Goal: Transaction & Acquisition: Purchase product/service

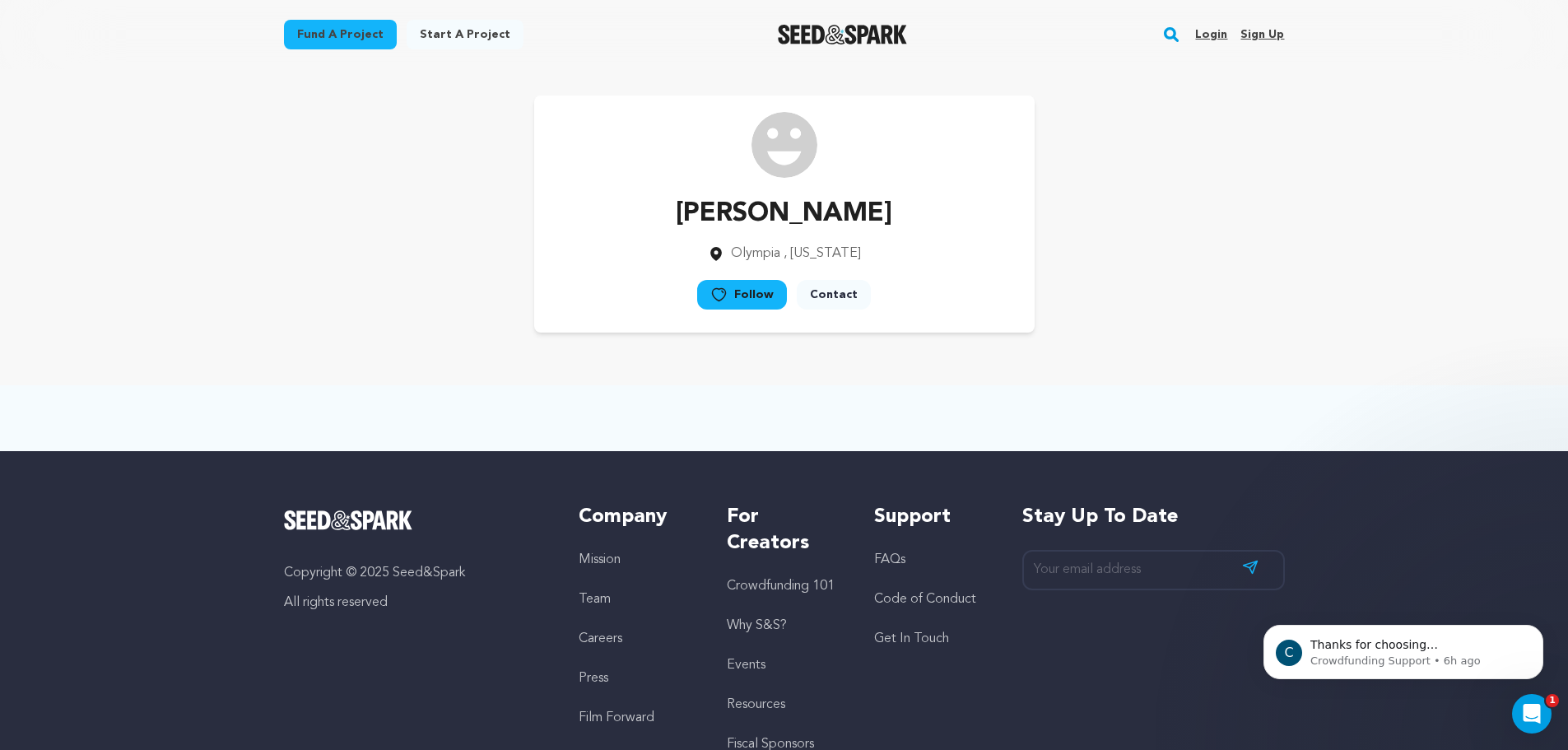
click at [835, 201] on p "Connor Rubin" at bounding box center [784, 215] width 216 height 40
click at [776, 183] on div "Connor Rubin Olympia , Washington Follow" at bounding box center [784, 214] width 501 height 237
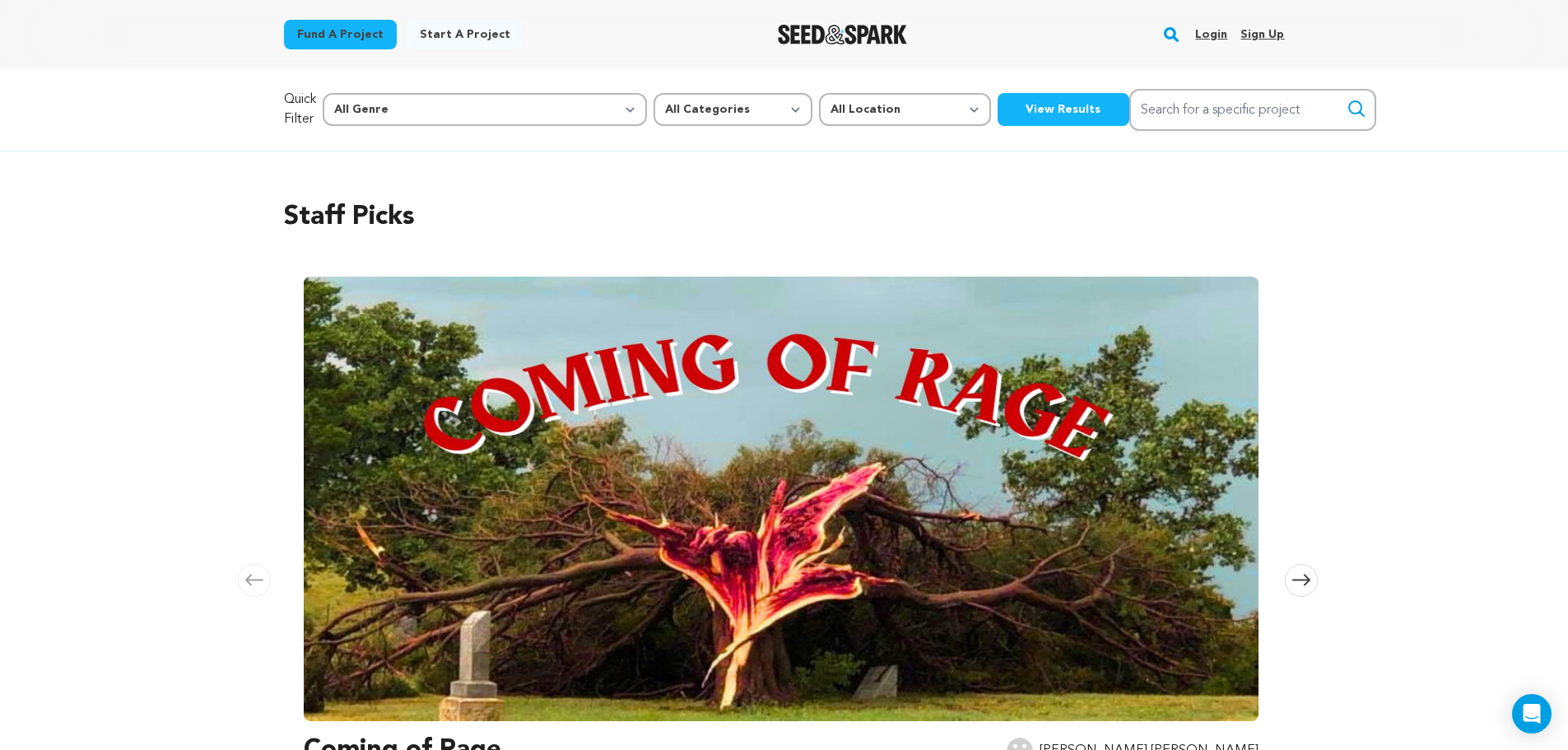
click at [1231, 31] on div "Login Sign up" at bounding box center [1233, 34] width 102 height 42
click at [1213, 36] on link "Login" at bounding box center [1211, 35] width 32 height 26
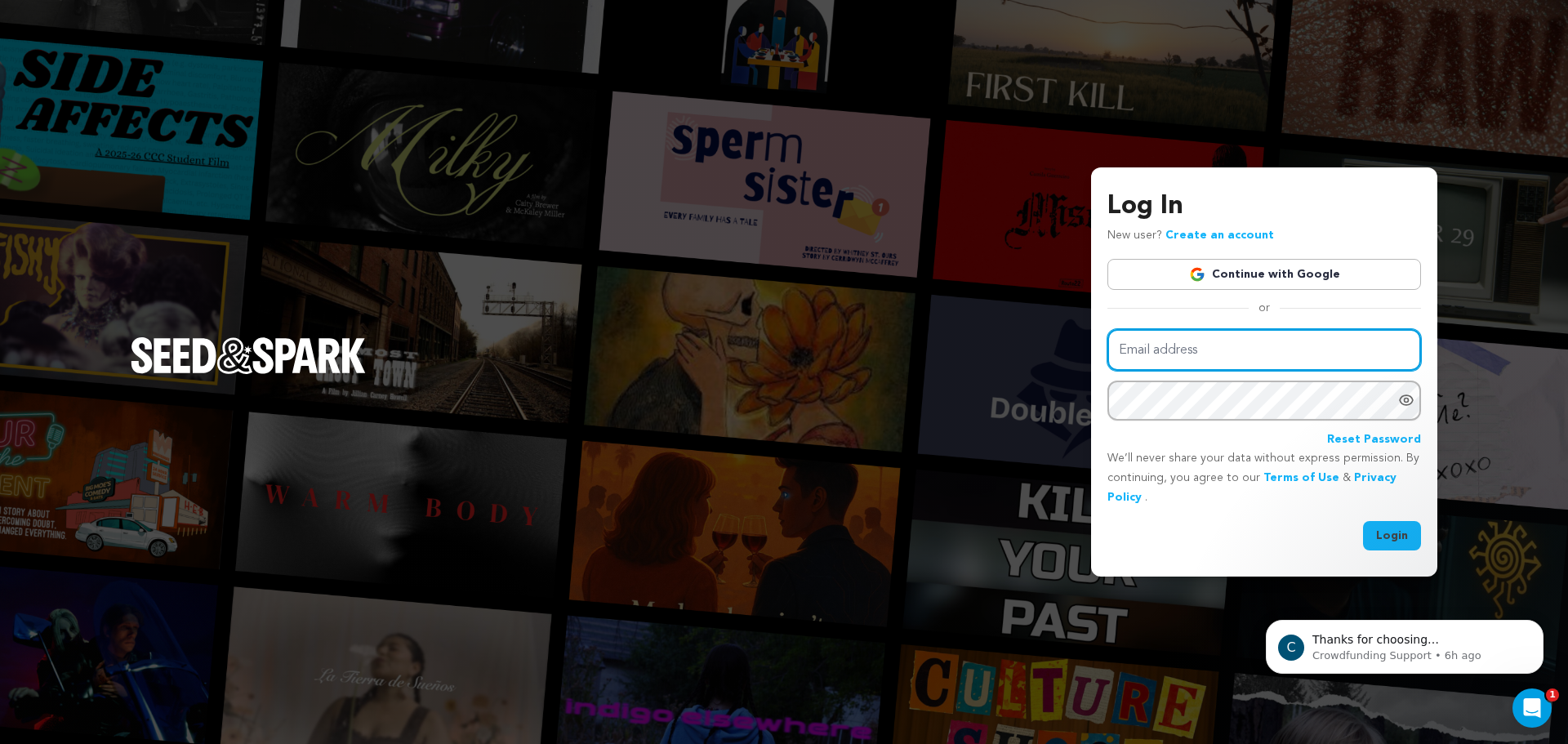
type input "ConnorRubin1024@gmail.com"
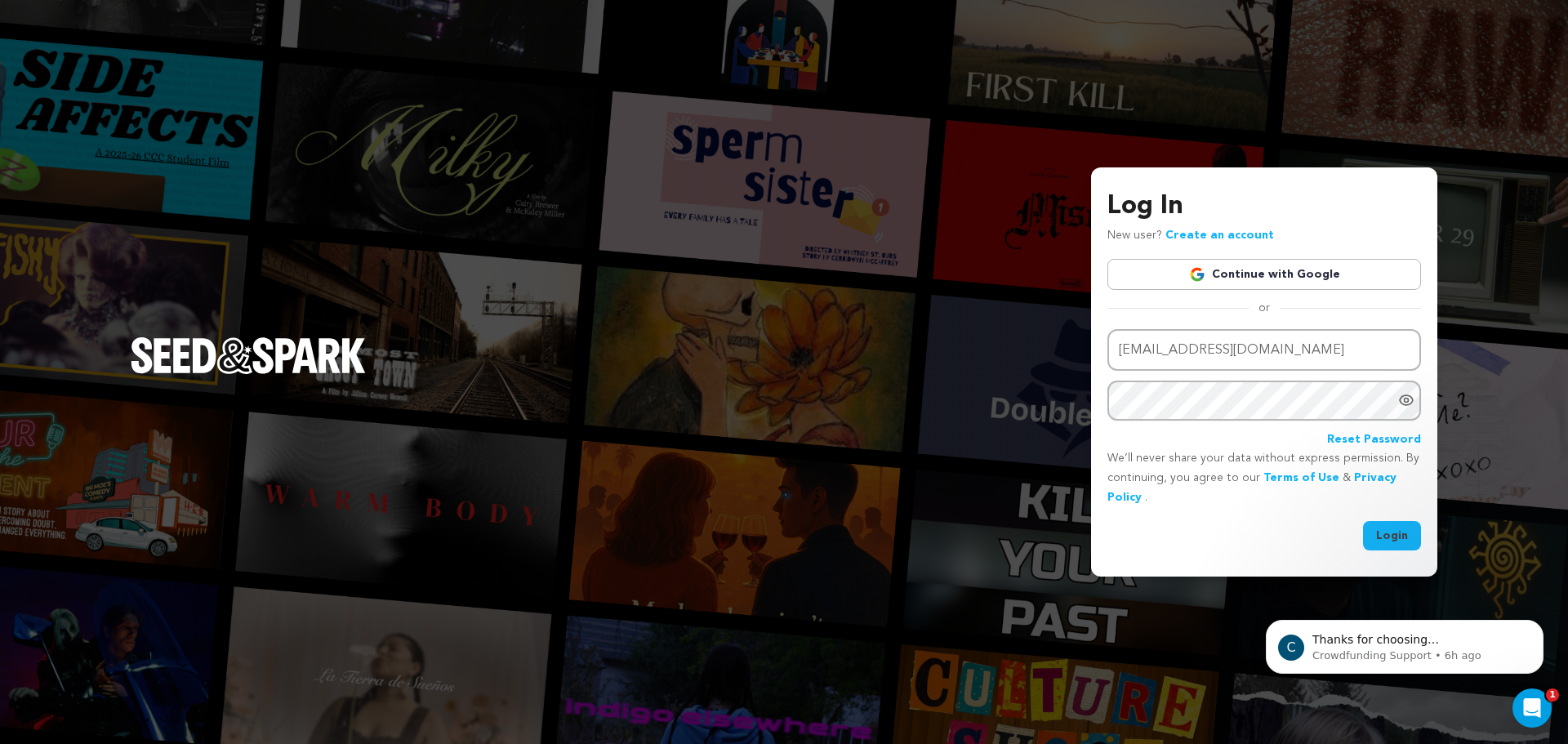
click at [1400, 540] on button "Login" at bounding box center [1392, 535] width 58 height 29
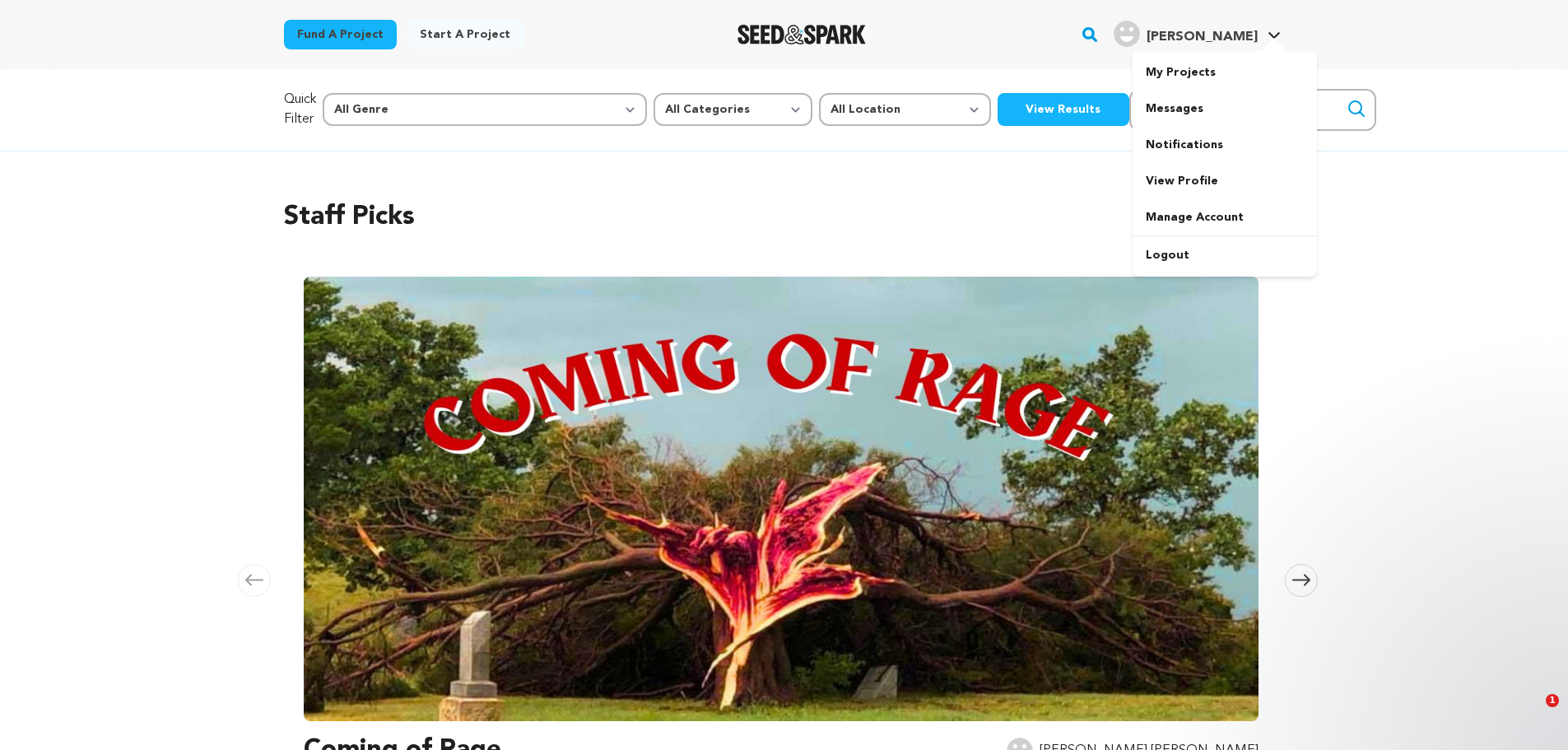
click at [1270, 27] on link "Connor R. Connor R." at bounding box center [1197, 32] width 174 height 29
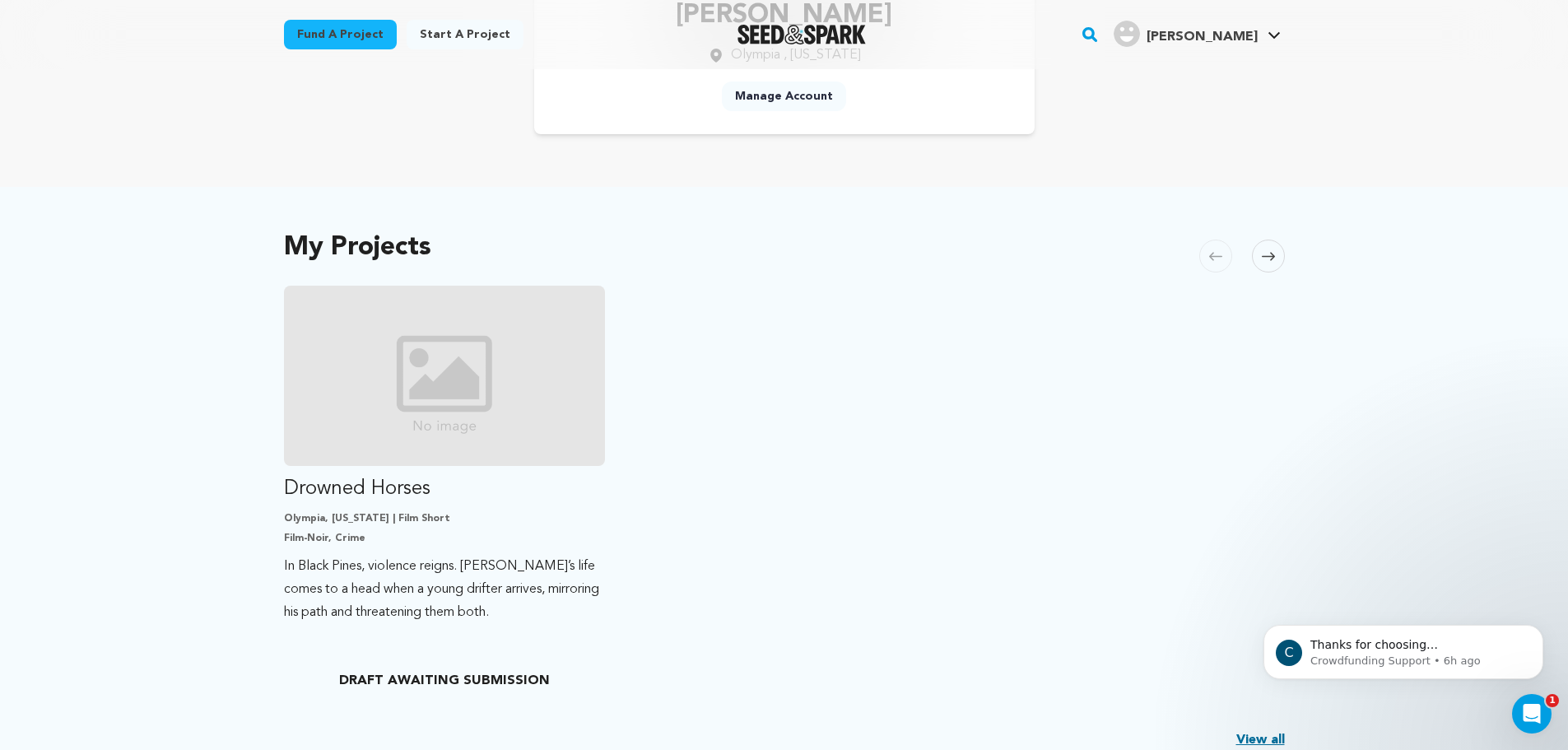
scroll to position [220, 0]
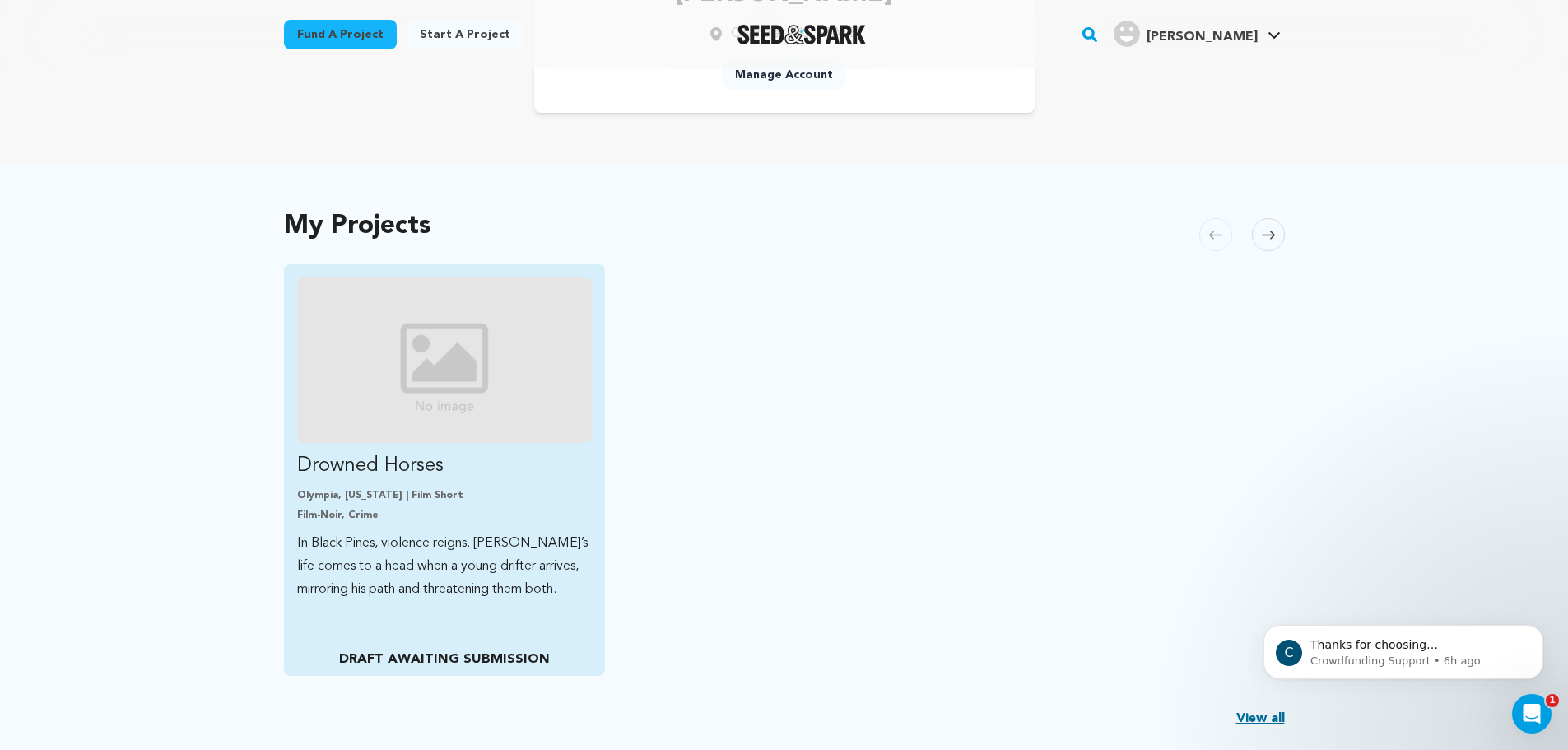
click at [452, 343] on img "Fund Drowned Horses" at bounding box center [445, 360] width 296 height 165
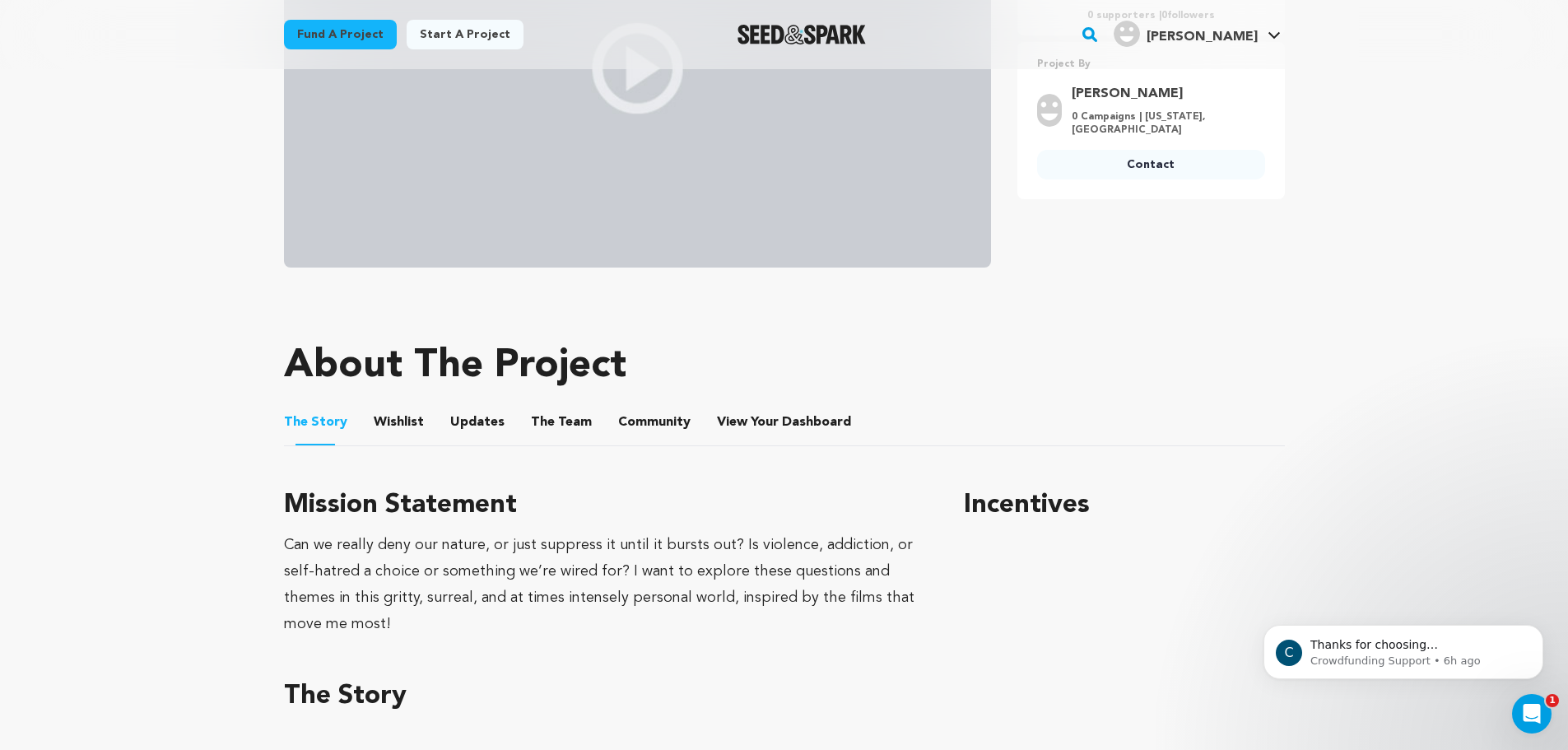
scroll to position [439, 0]
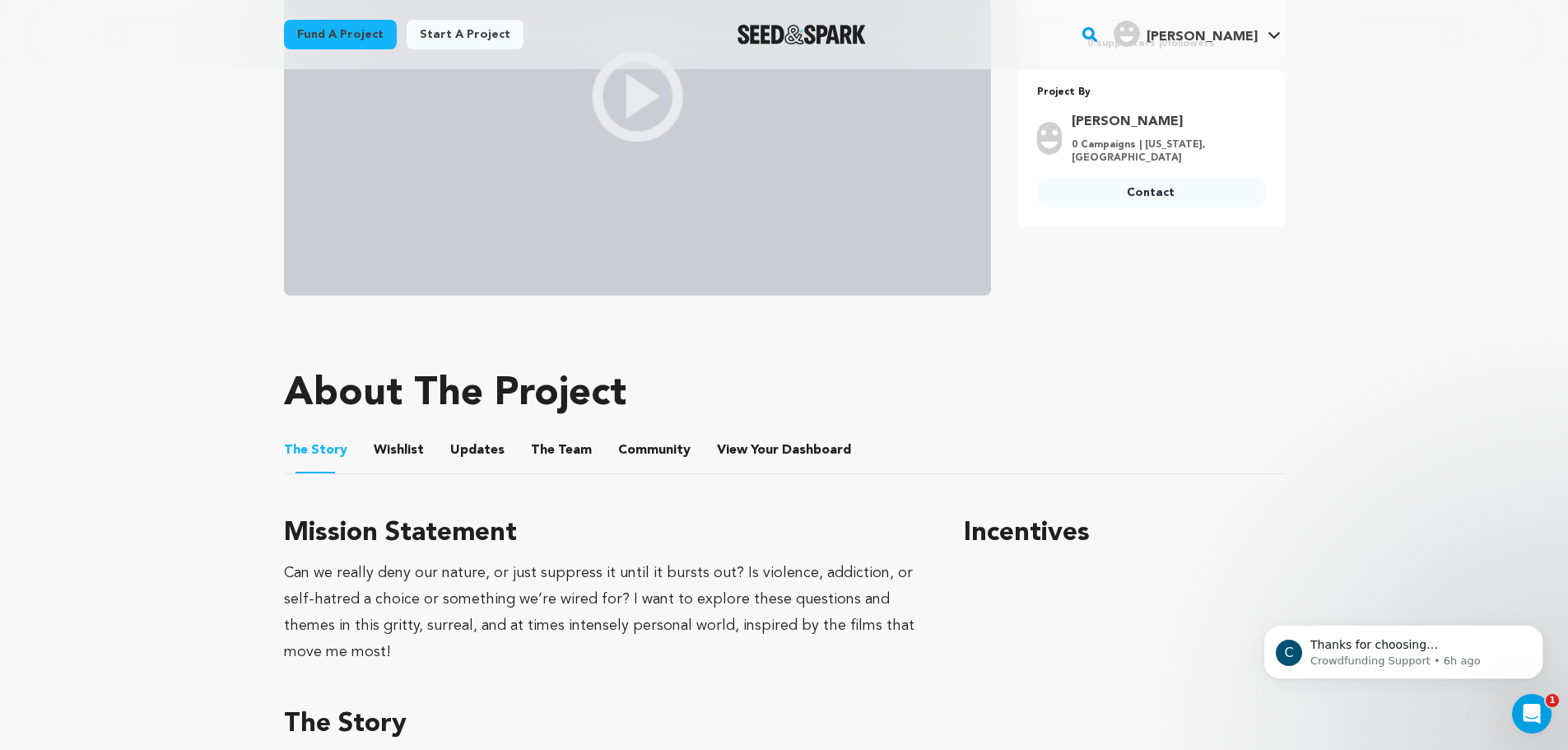
click at [390, 446] on button "Wishlist" at bounding box center [399, 454] width 40 height 40
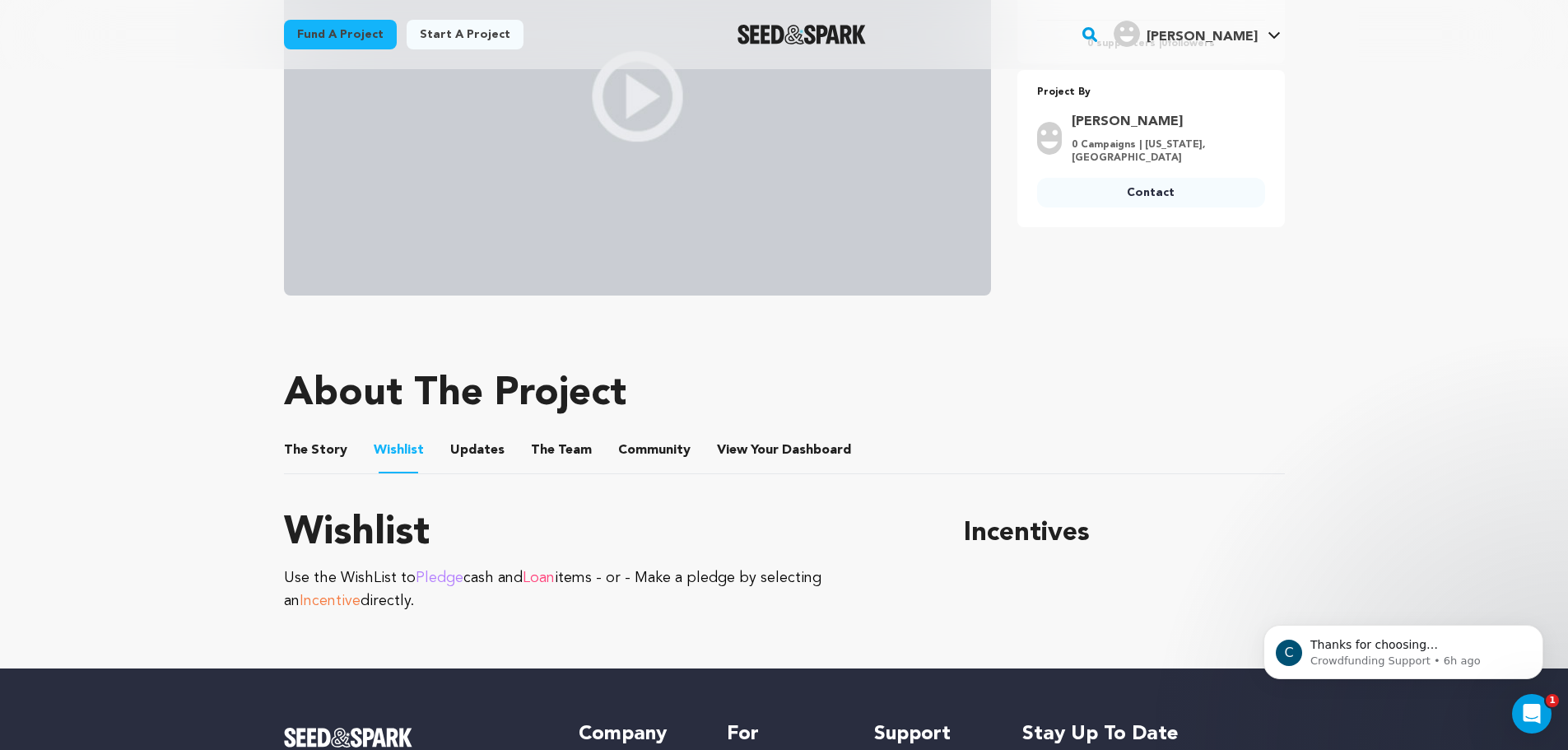
click at [298, 446] on button "The Story" at bounding box center [316, 454] width 40 height 40
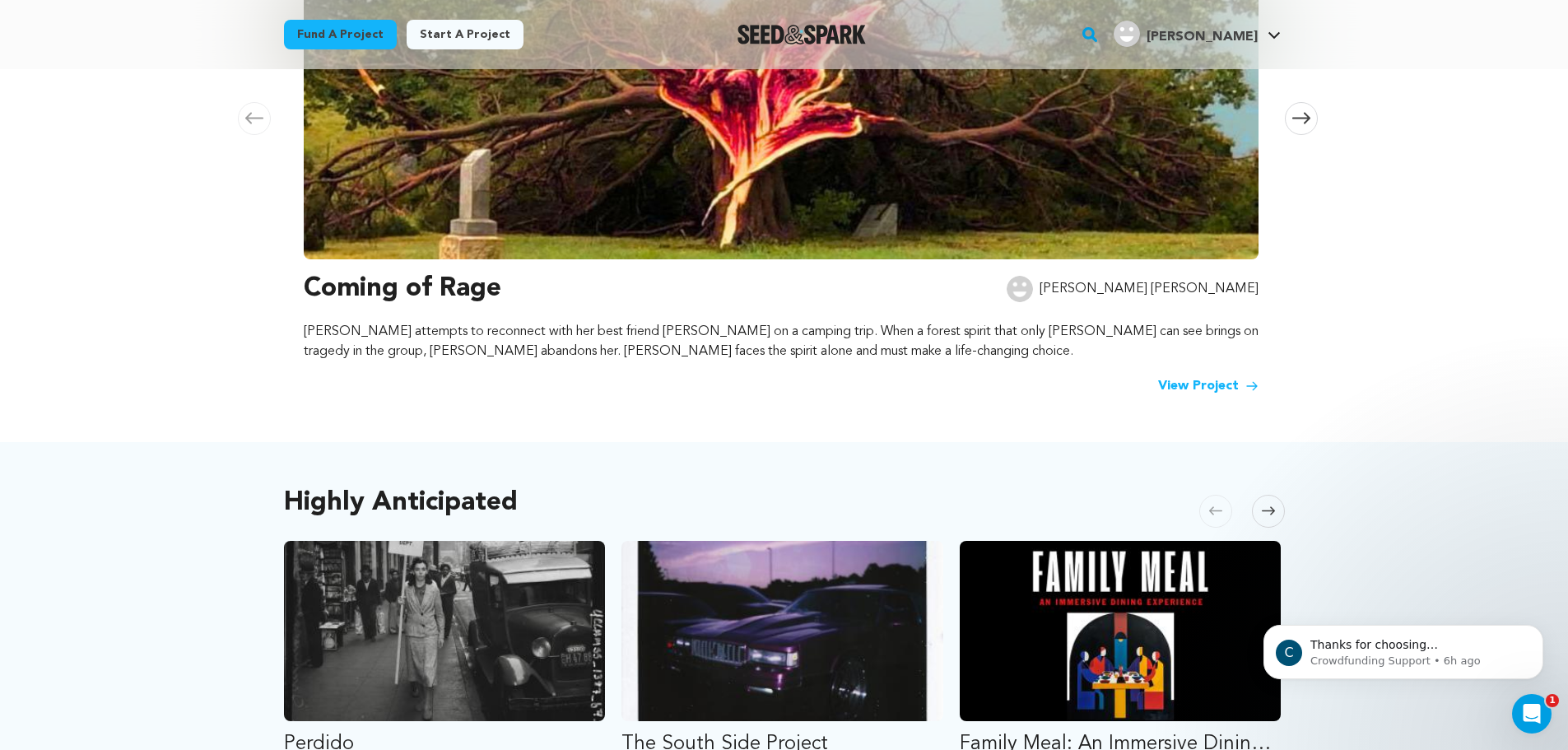
scroll to position [220, 0]
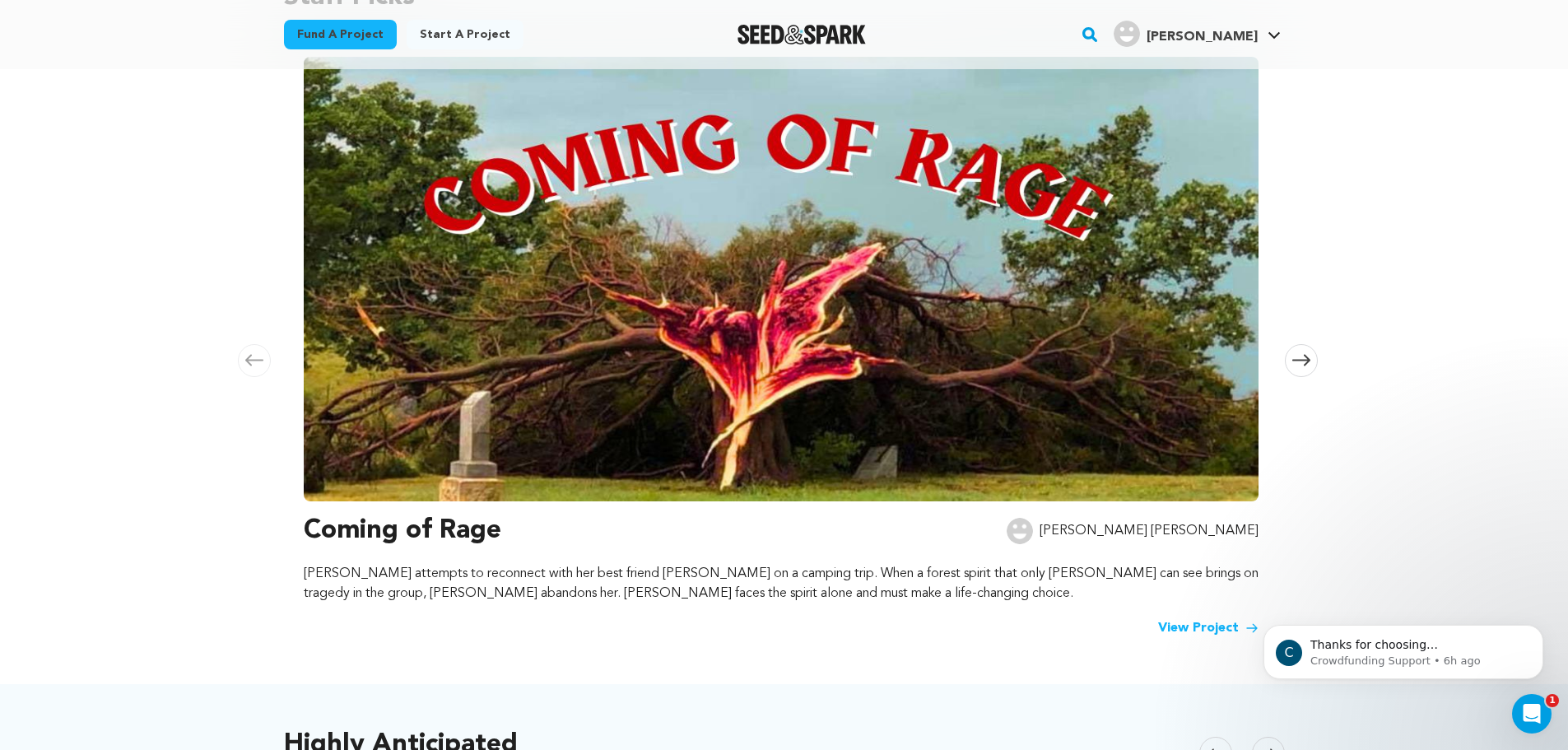
click at [1302, 350] on span at bounding box center [1302, 361] width 33 height 33
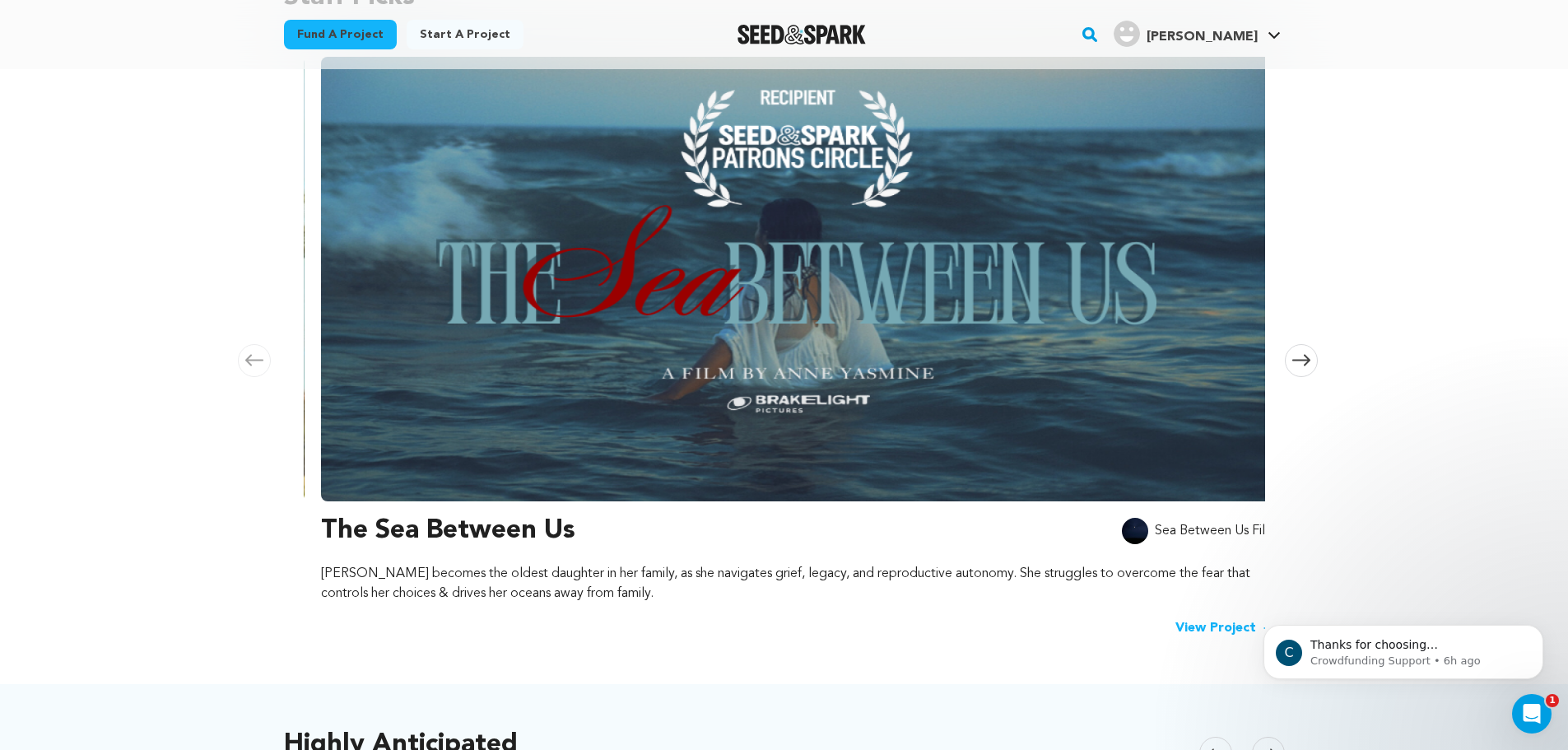
scroll to position [0, 971]
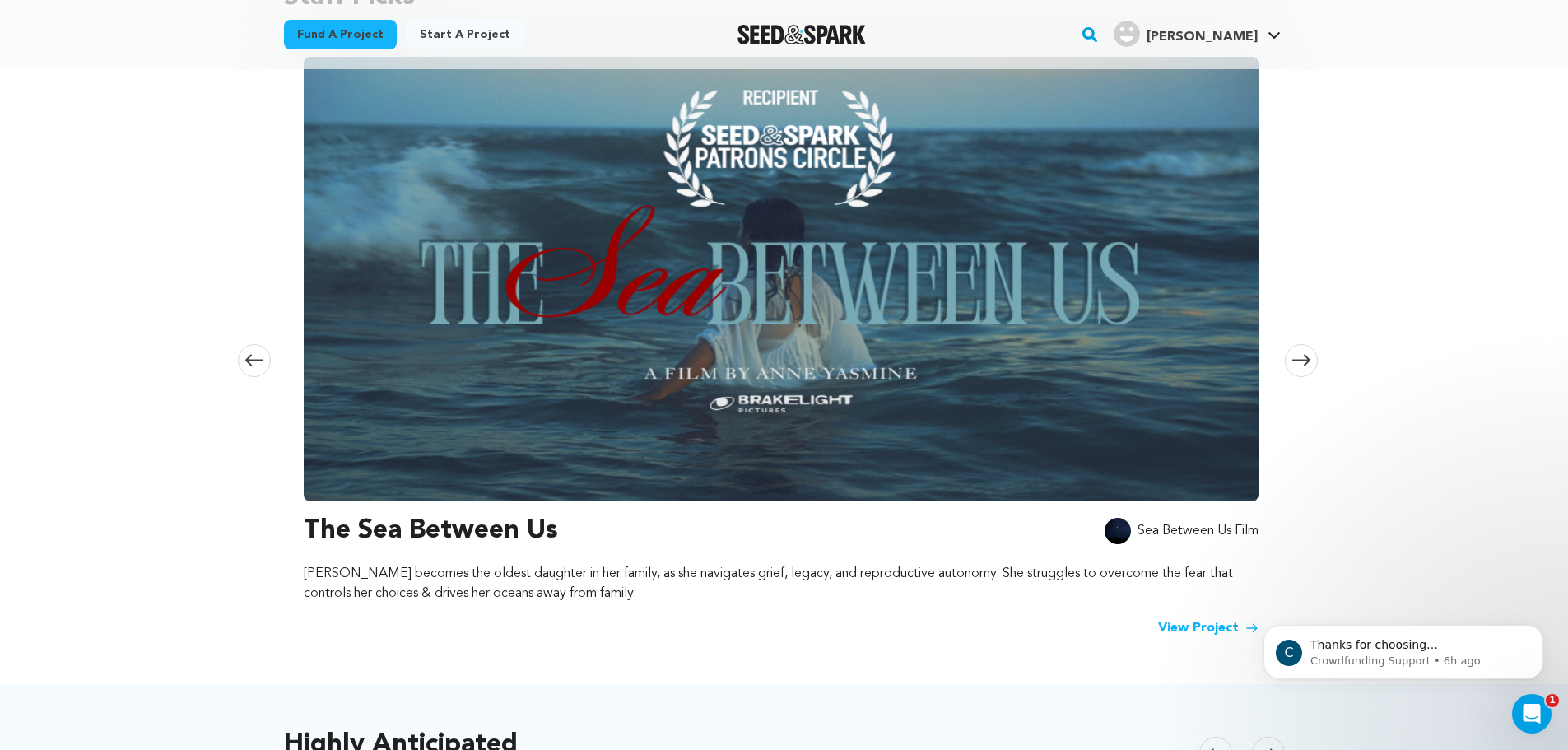
click at [950, 299] on img at bounding box center [781, 279] width 955 height 445
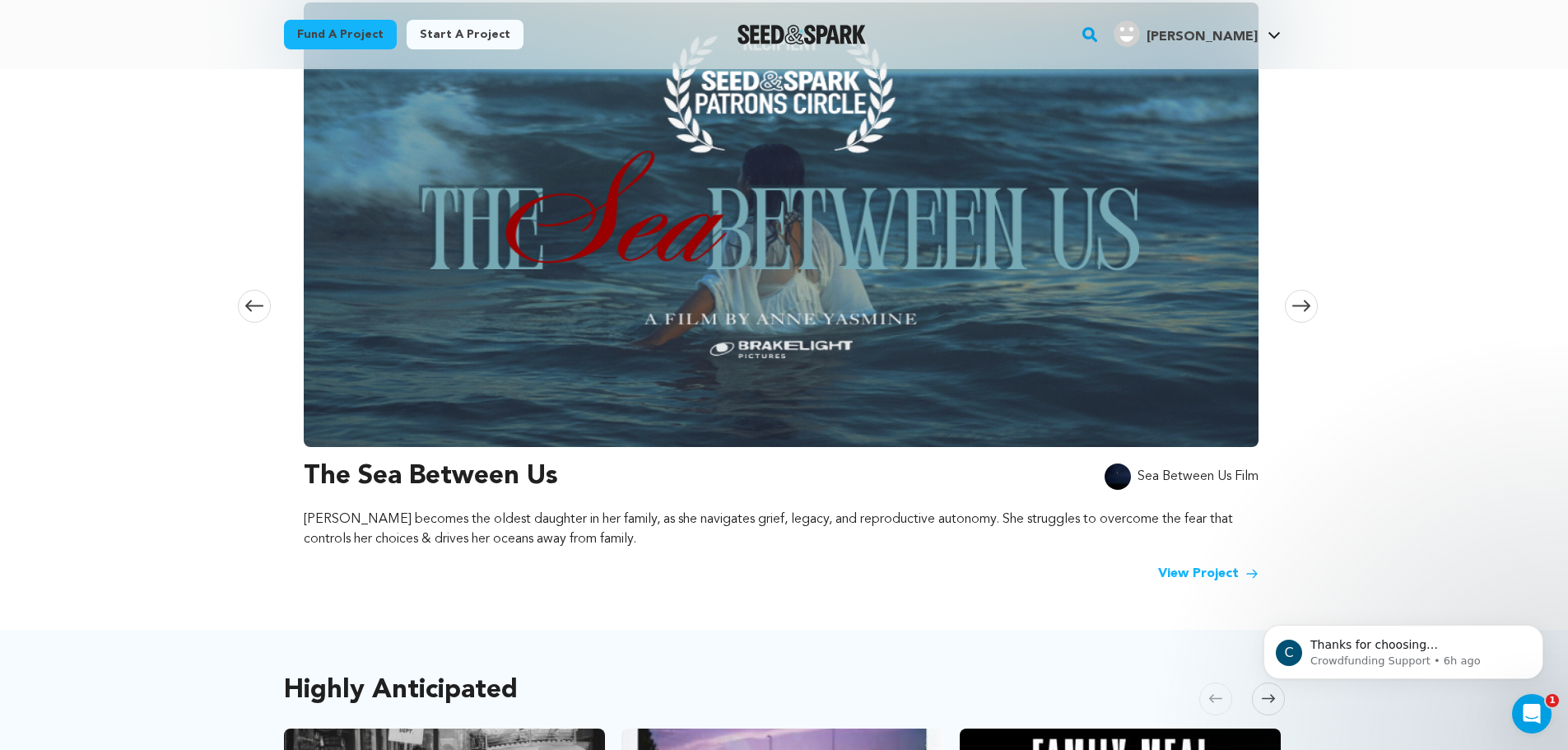
scroll to position [439, 0]
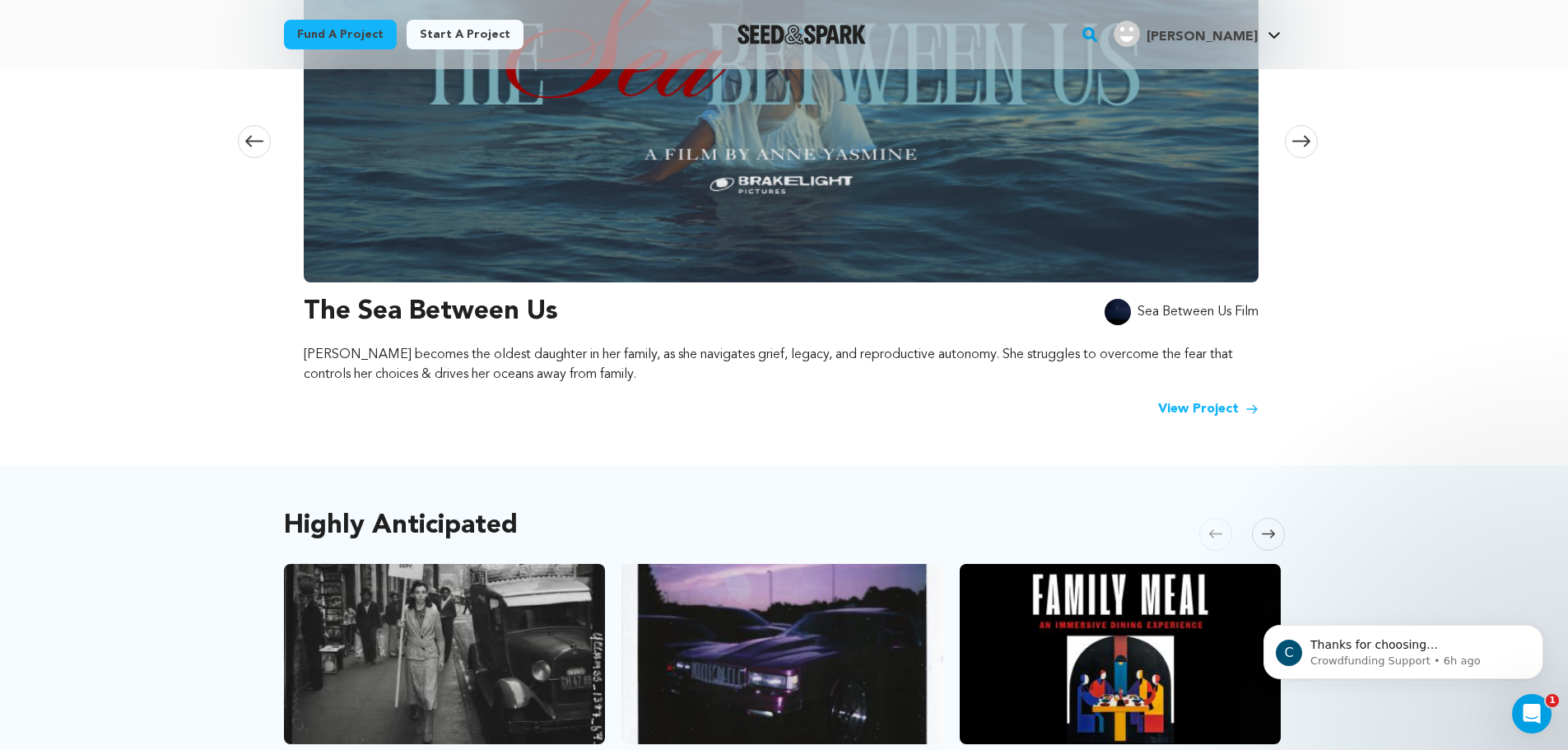
click at [503, 314] on h3 "The Sea Between Us" at bounding box center [431, 312] width 254 height 40
click at [407, 361] on p "[PERSON_NAME] becomes the oldest daughter in her family, as she navigates grief…" at bounding box center [781, 365] width 955 height 40
click at [1219, 415] on link "View Project" at bounding box center [1208, 409] width 100 height 20
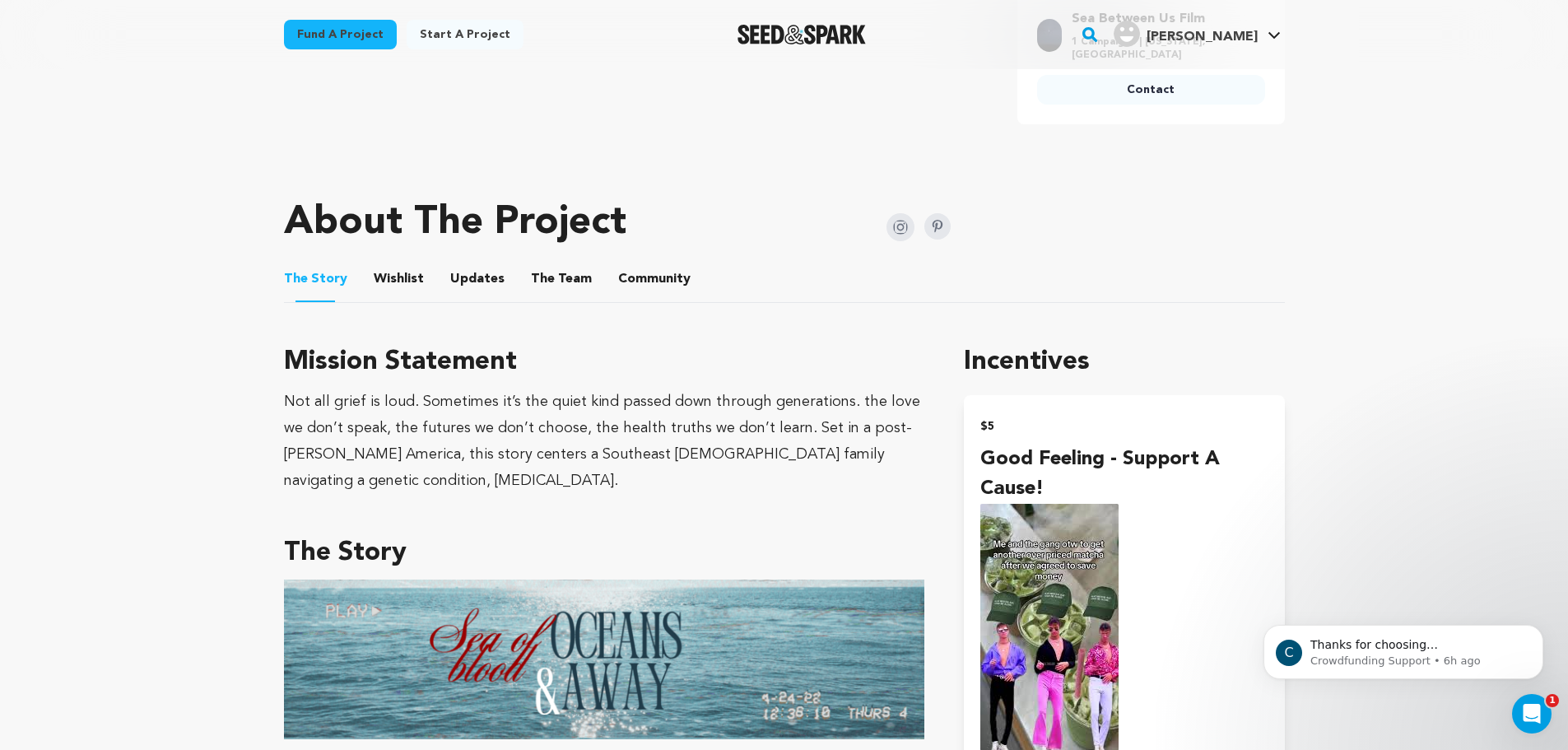
scroll to position [658, 0]
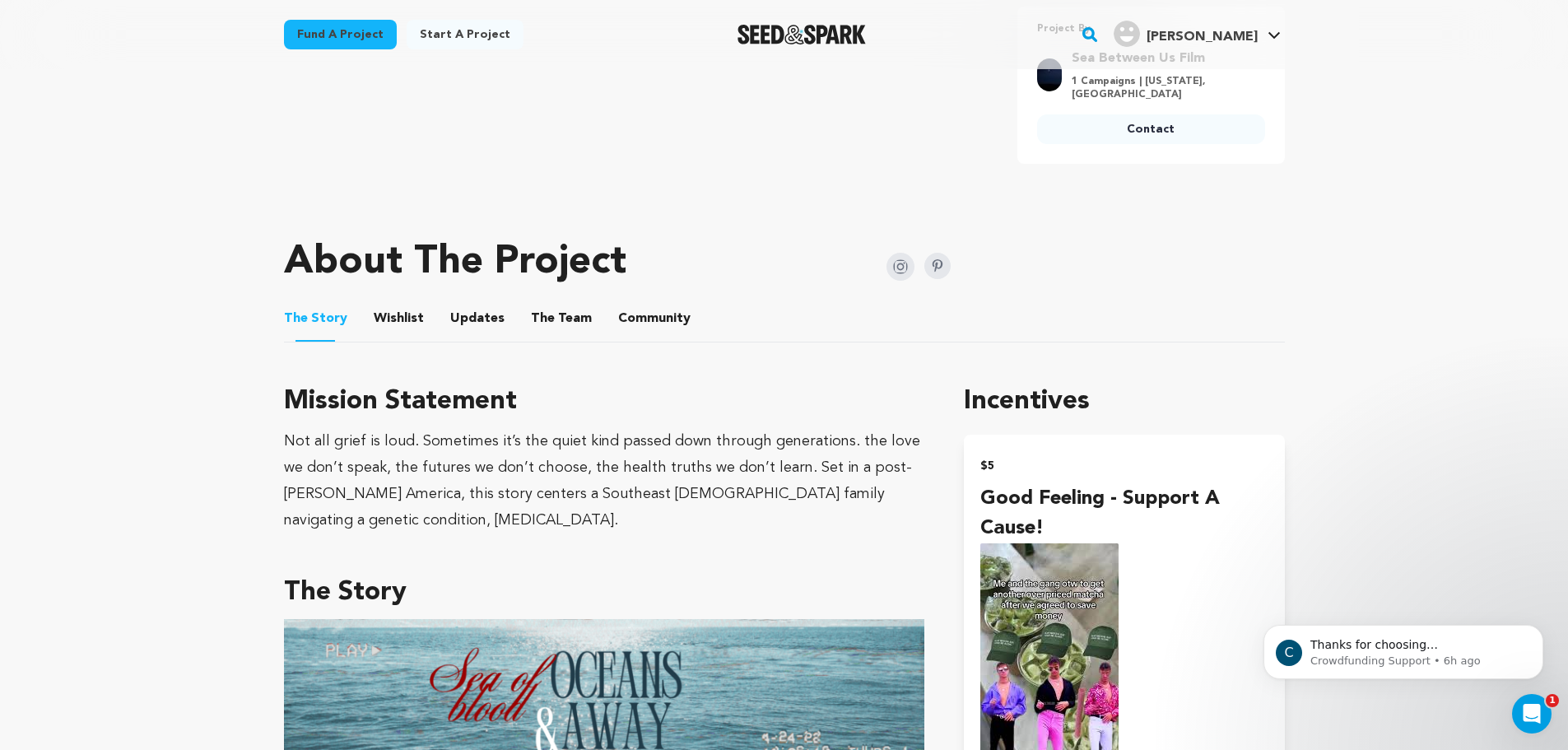
click at [394, 302] on button "Wishlist" at bounding box center [399, 322] width 40 height 40
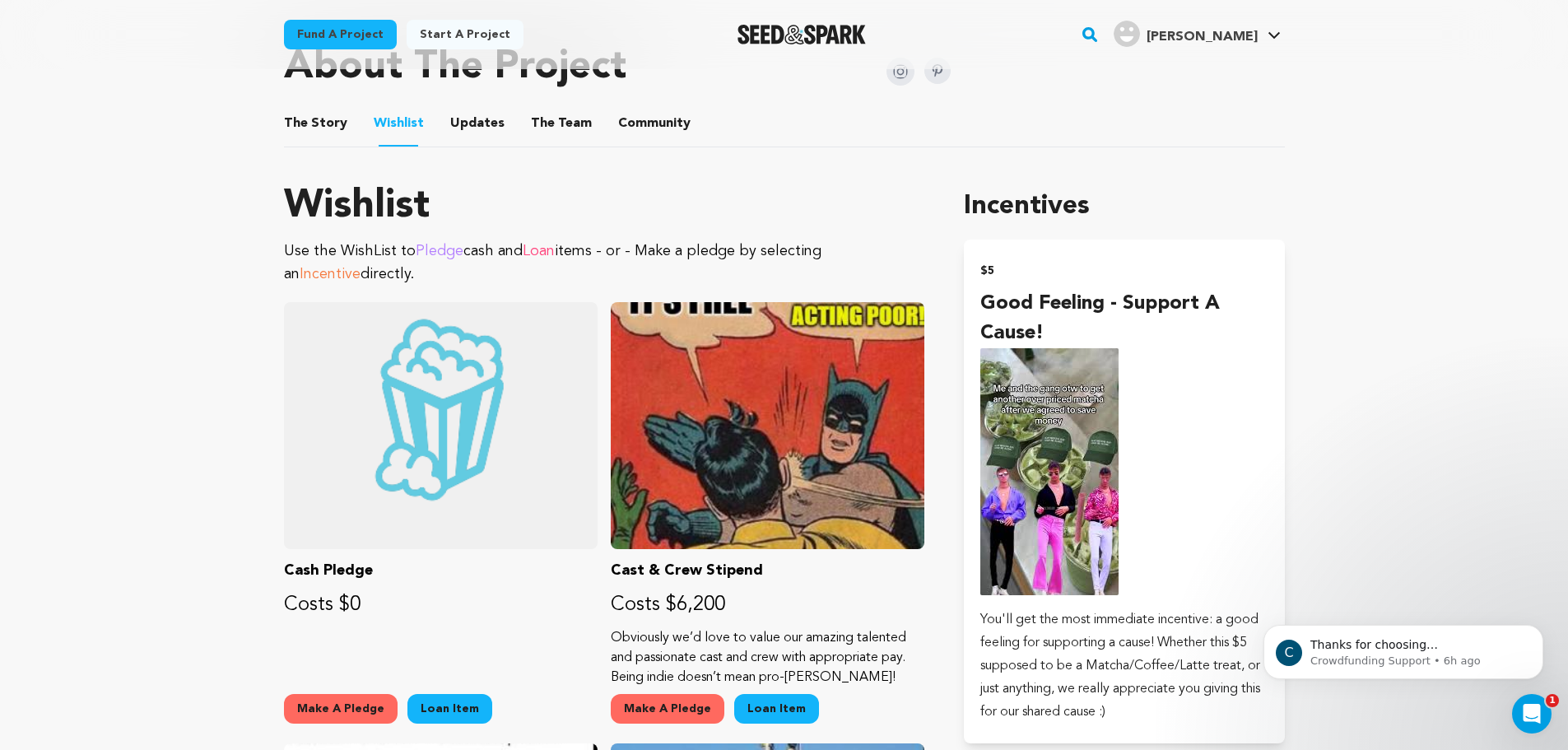
scroll to position [878, 0]
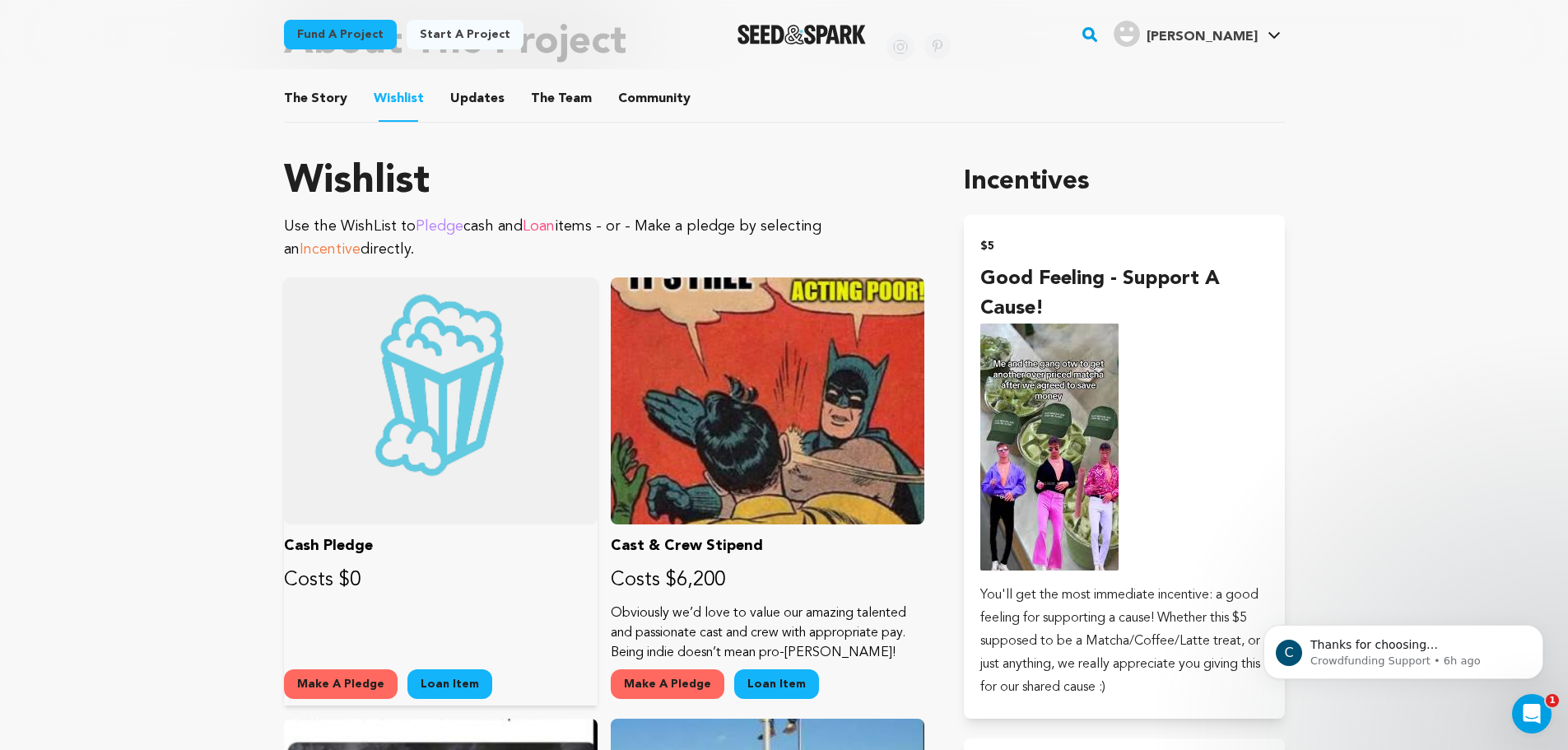
click at [424, 483] on div at bounding box center [440, 401] width 314 height 247
click at [332, 542] on p "Cash Pledge" at bounding box center [440, 546] width 314 height 23
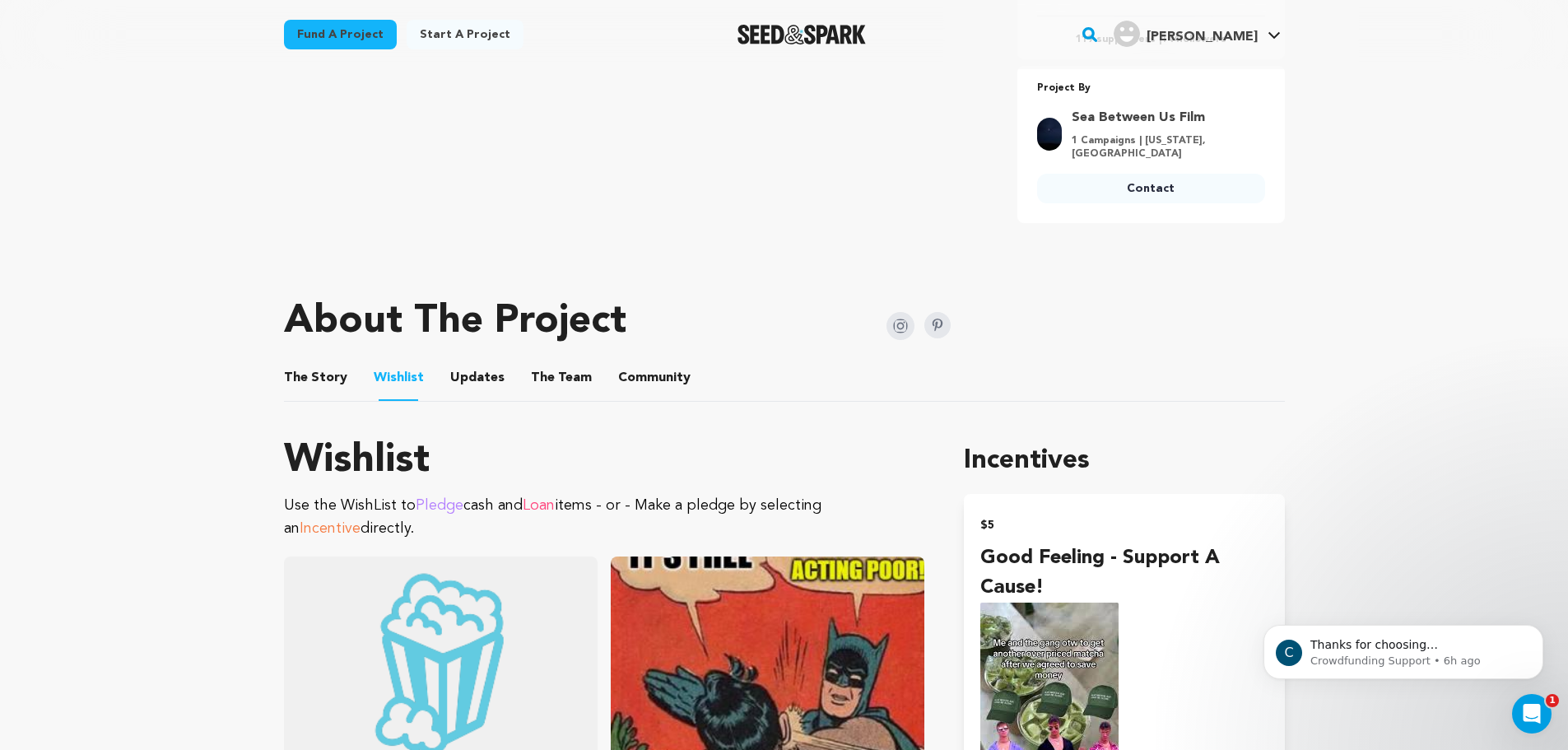
scroll to position [658, 0]
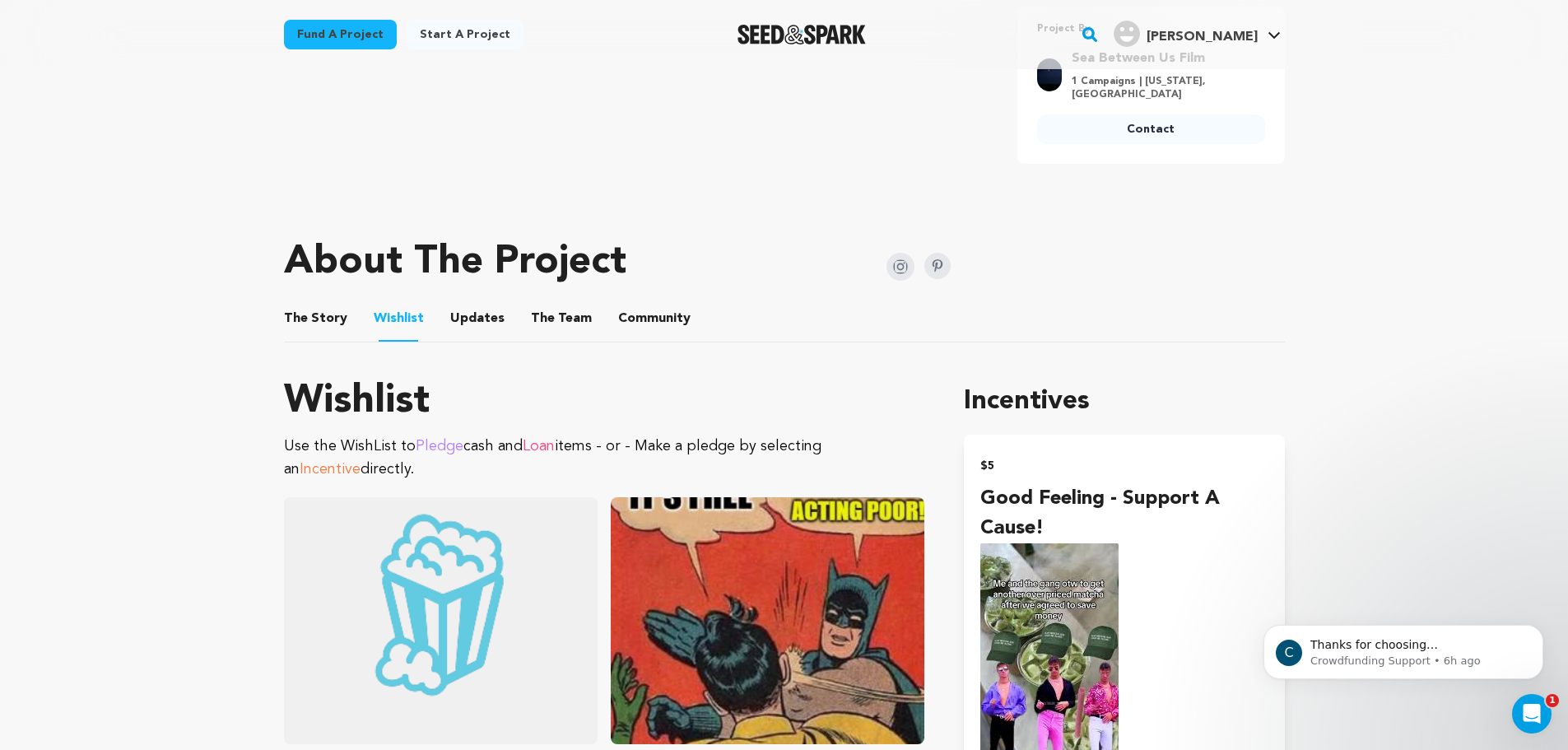
click at [490, 330] on li "Updates Updates" at bounding box center [477, 318] width 54 height 46
click at [477, 302] on button "Updates" at bounding box center [477, 322] width 40 height 40
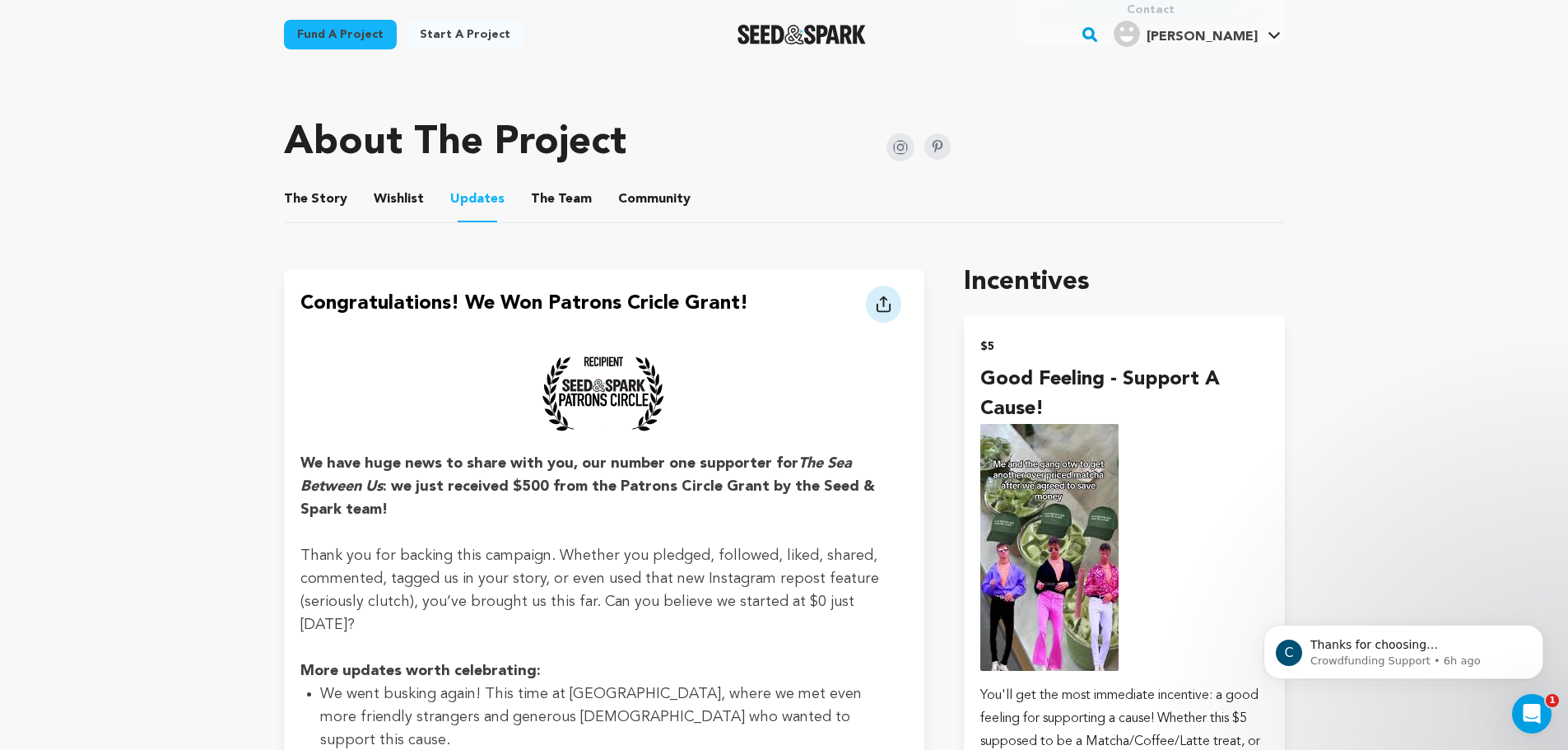
scroll to position [878, 0]
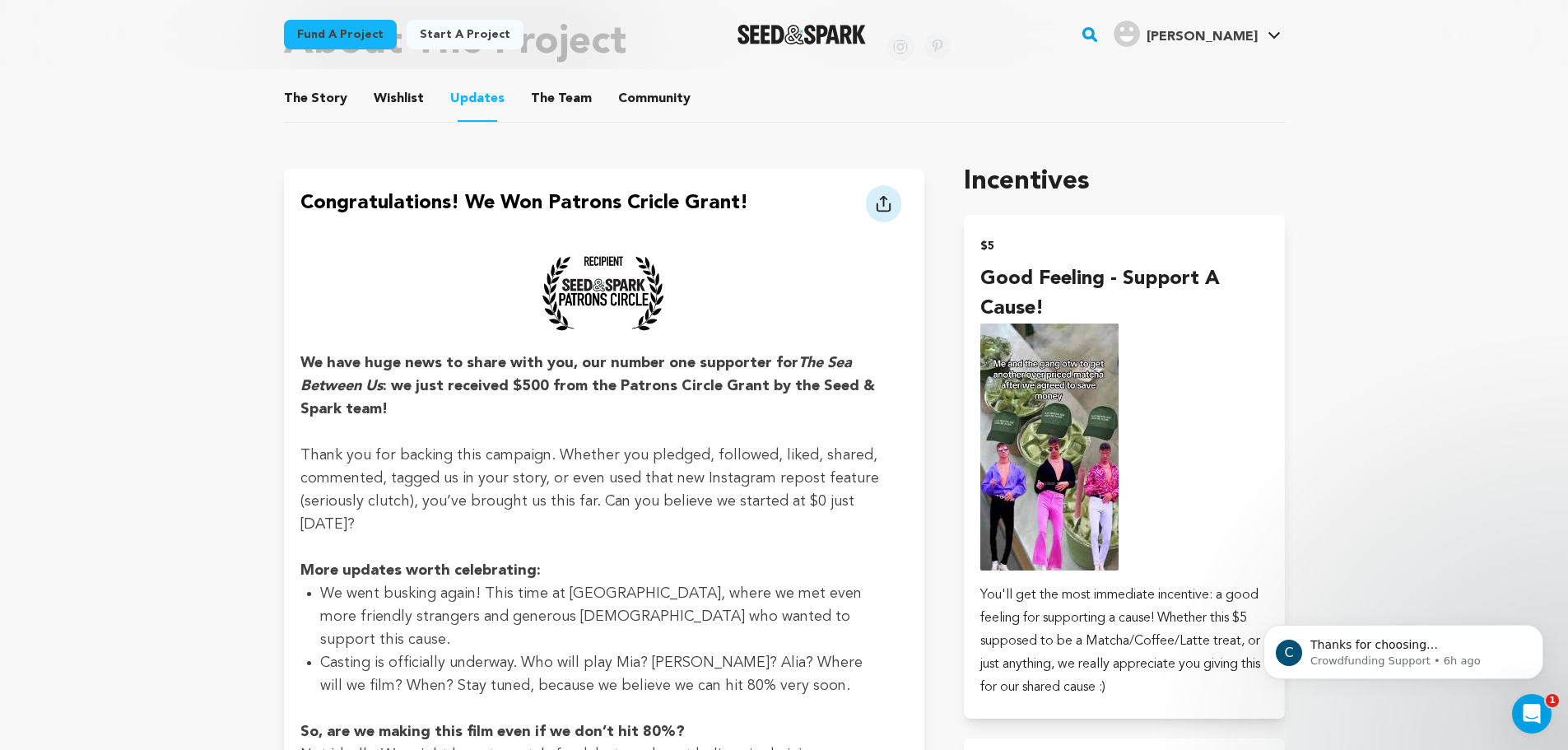
click at [554, 104] on button "The Team" at bounding box center [561, 102] width 40 height 40
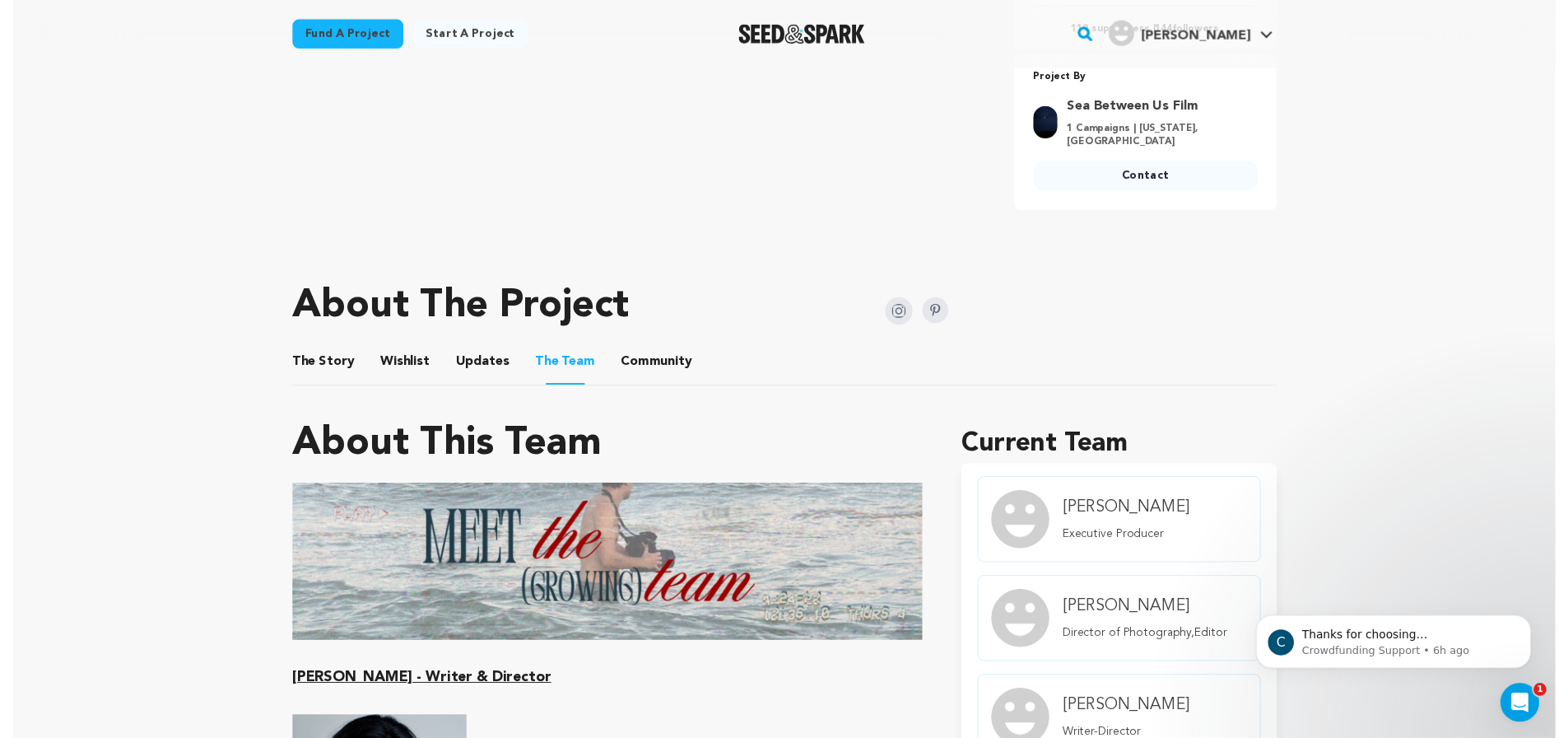
scroll to position [602, 0]
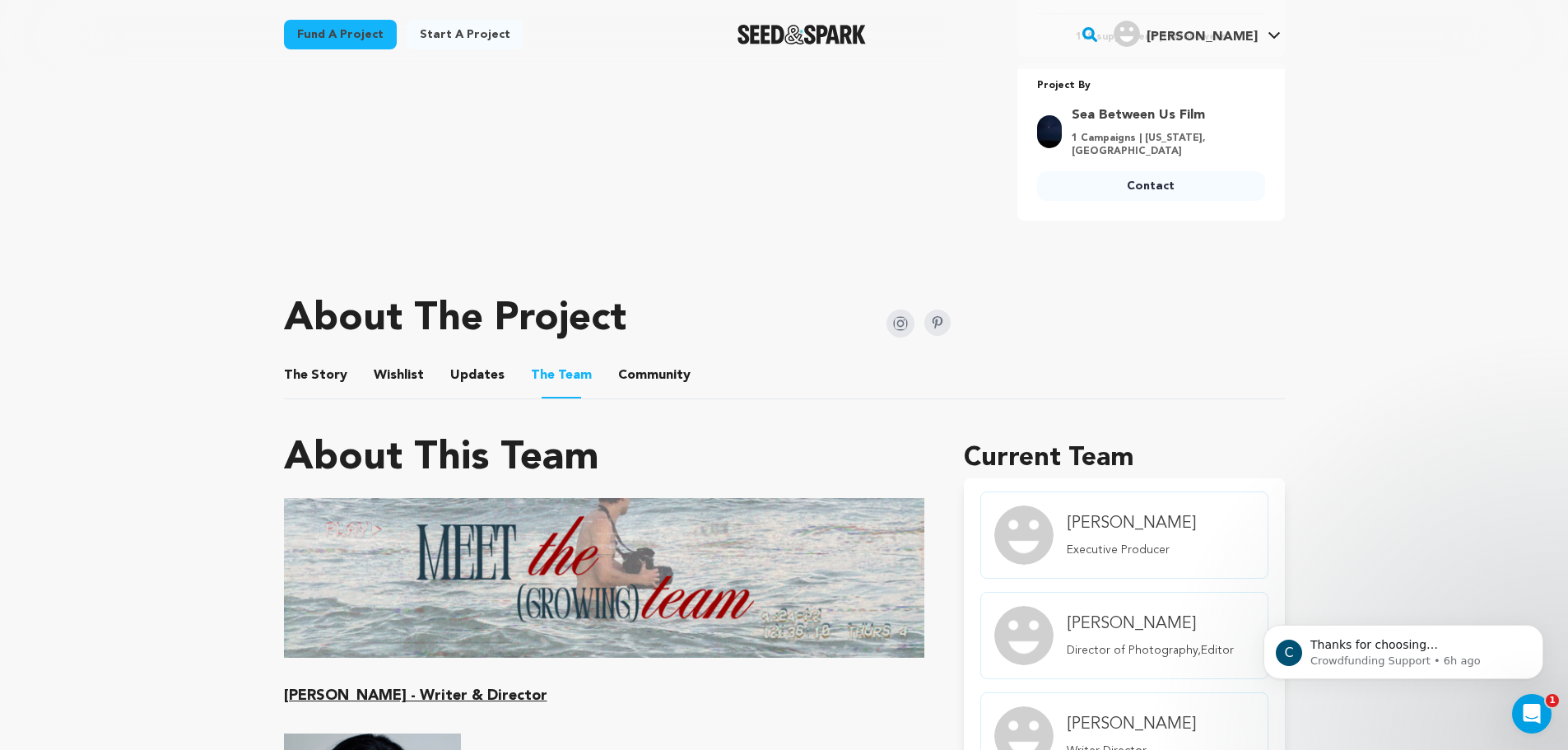
click at [650, 380] on button "Community" at bounding box center [655, 379] width 40 height 40
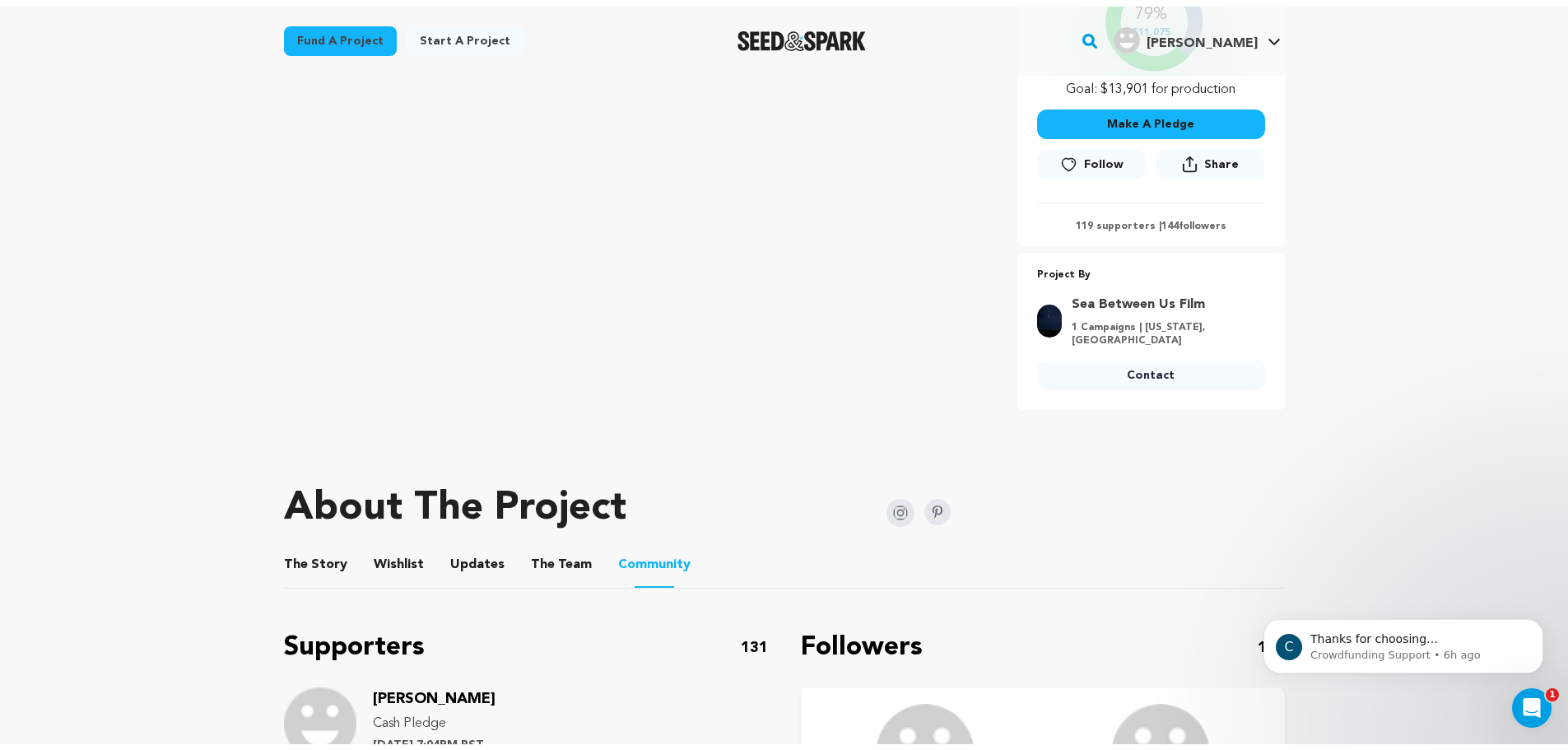
scroll to position [382, 0]
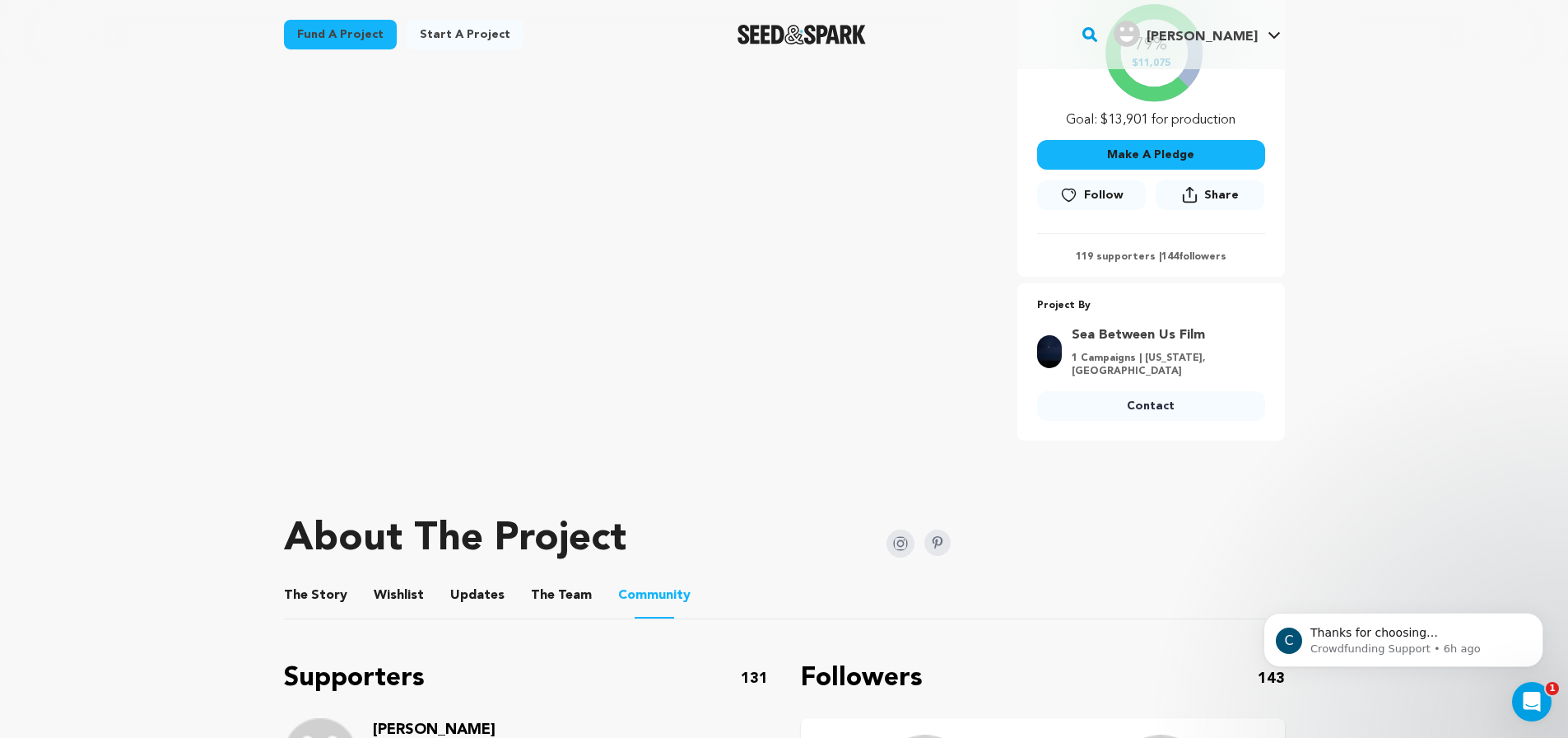
click at [330, 588] on button "The Story" at bounding box center [316, 599] width 40 height 40
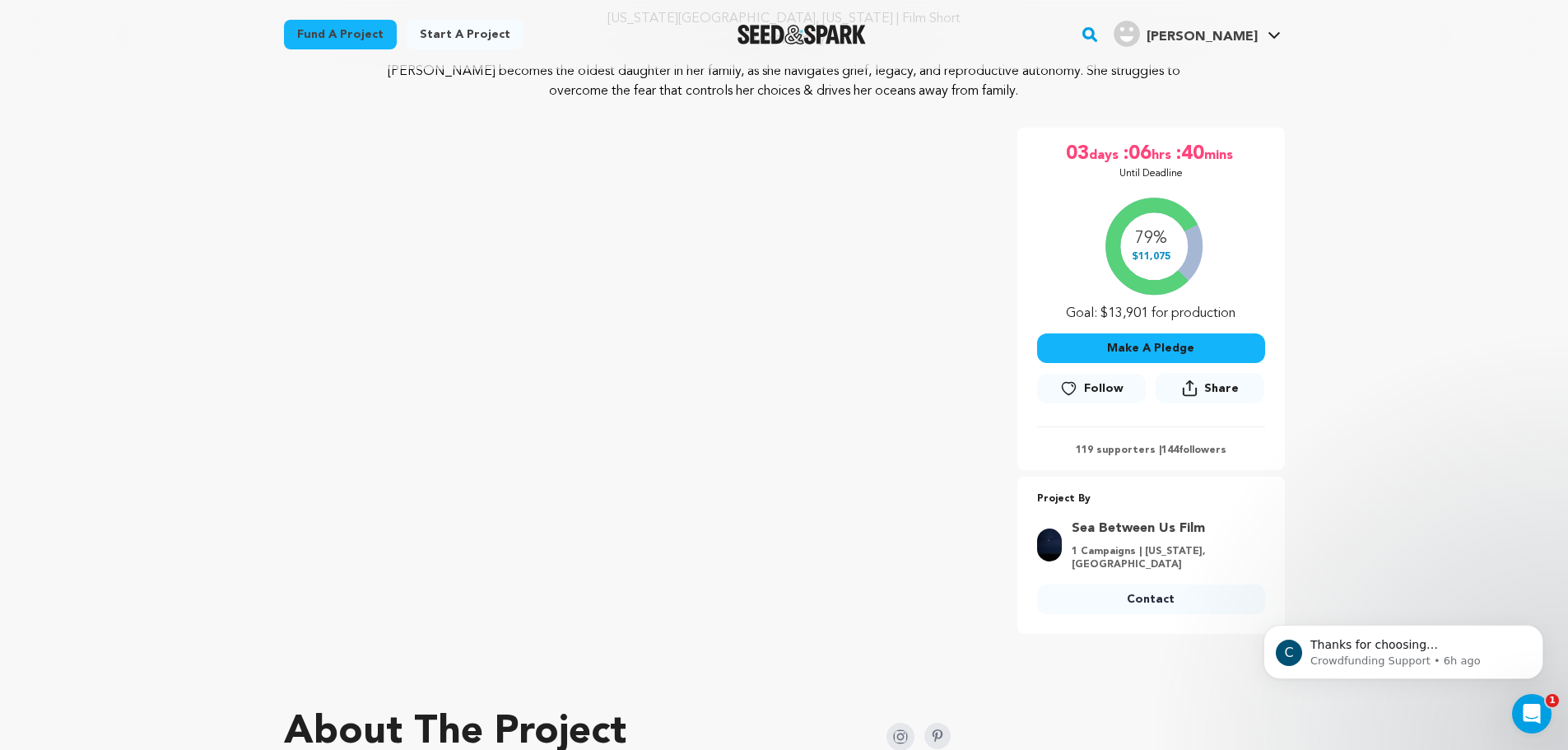
scroll to position [220, 0]
